Goal: Task Accomplishment & Management: Manage account settings

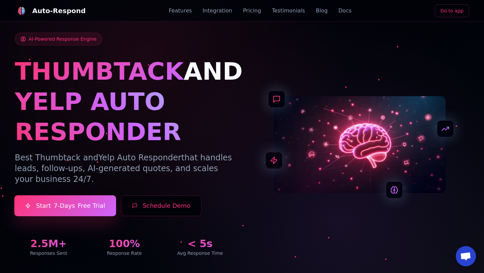
click at [69, 199] on link "Start 7-Days Free Trial" at bounding box center [65, 205] width 102 height 21
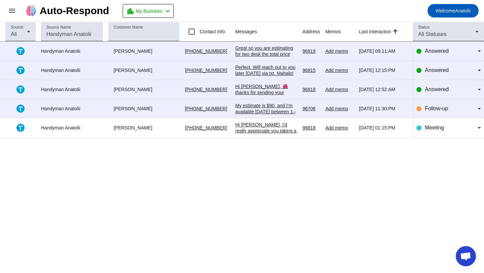
click at [258, 48] on div "Great so you are estimating for two desk the total price would be $100" at bounding box center [266, 54] width 62 height 18
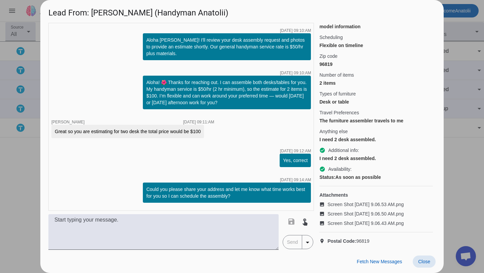
scroll to position [147, 0]
click at [375, 206] on span "Screen Shot [DATE] 9.06.53 AM.png" at bounding box center [365, 204] width 76 height 7
click at [424, 259] on span "Close" at bounding box center [424, 261] width 12 height 5
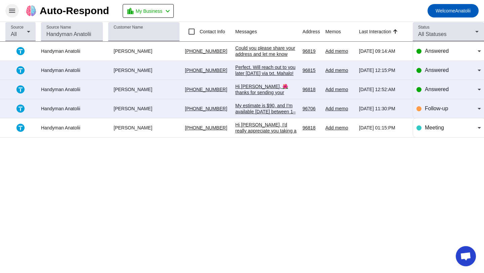
click at [13, 8] on mat-icon "menu" at bounding box center [12, 11] width 8 height 8
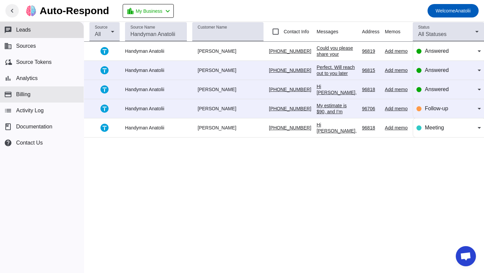
click at [25, 94] on span "Billing" at bounding box center [23, 94] width 14 height 6
